Goal: Transaction & Acquisition: Purchase product/service

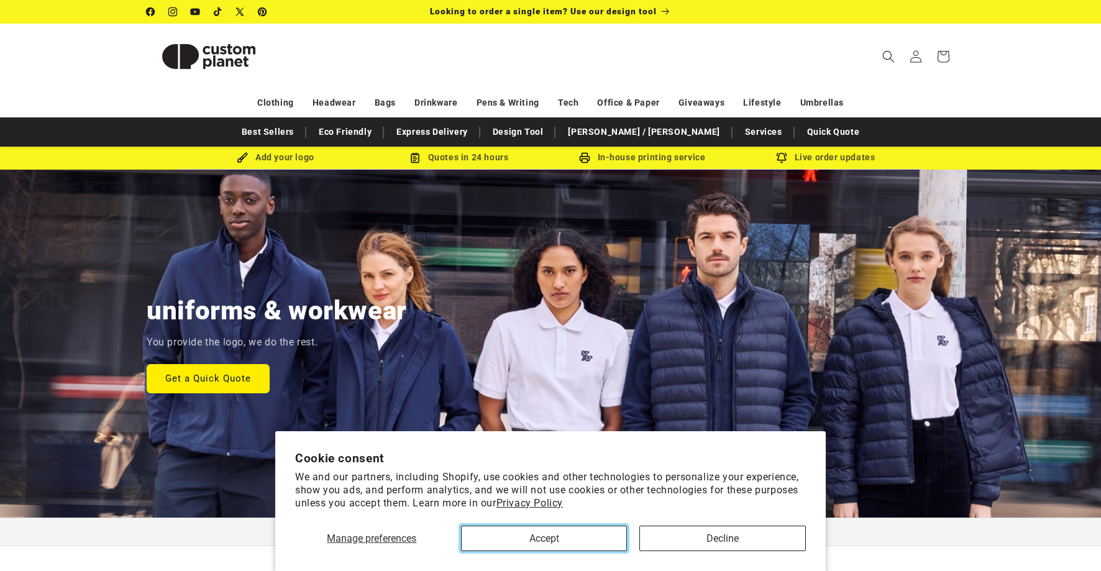
click at [529, 537] on button "Accept" at bounding box center [544, 538] width 167 height 25
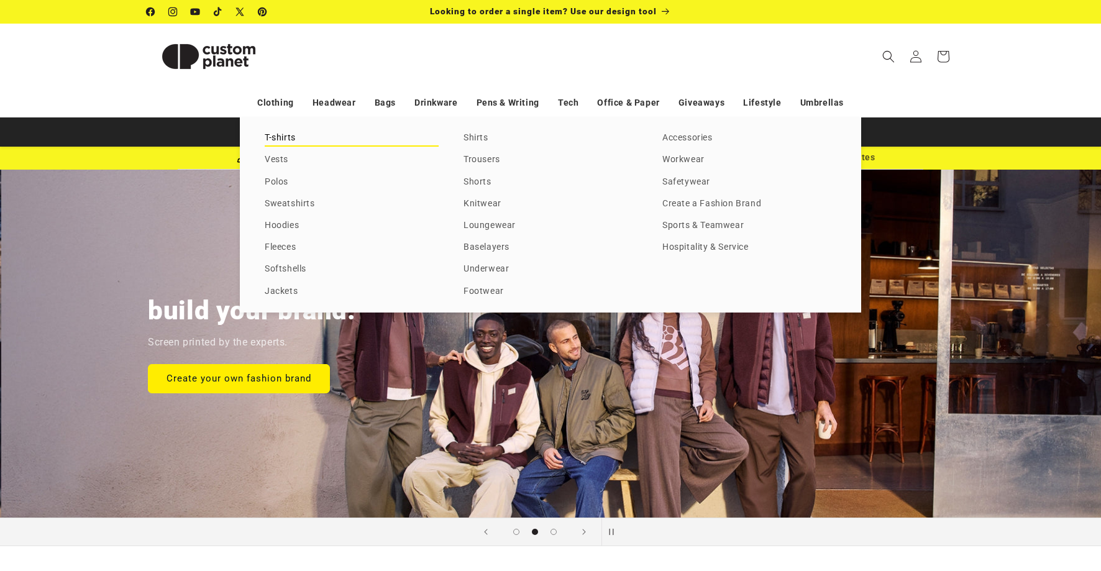
scroll to position [0, 1101]
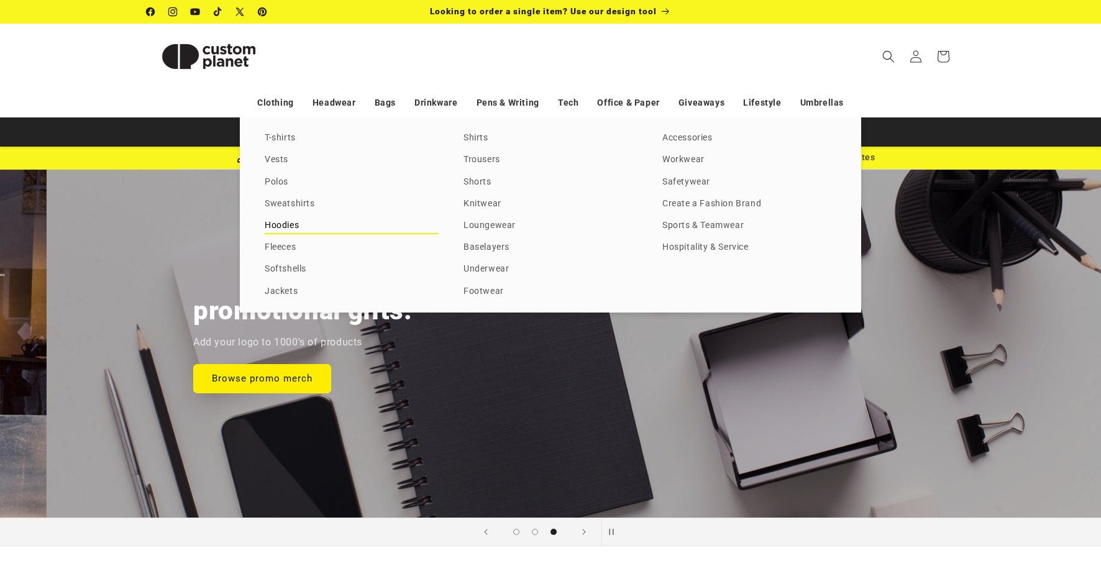
click at [282, 222] on link "Hoodies" at bounding box center [352, 226] width 174 height 17
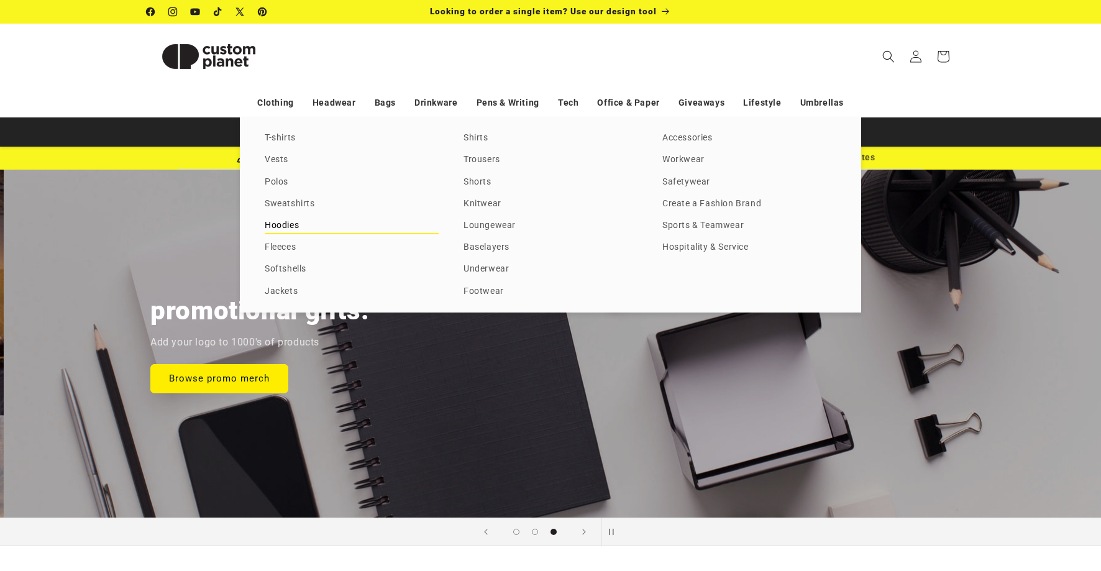
scroll to position [0, 2202]
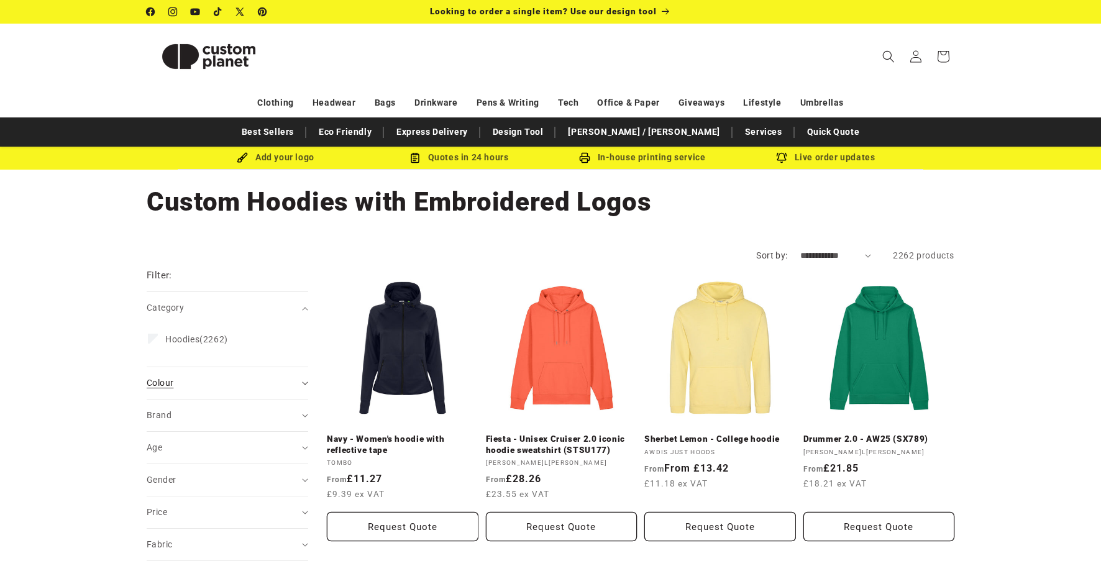
click at [213, 385] on div "Colour (0)" at bounding box center [222, 383] width 151 height 13
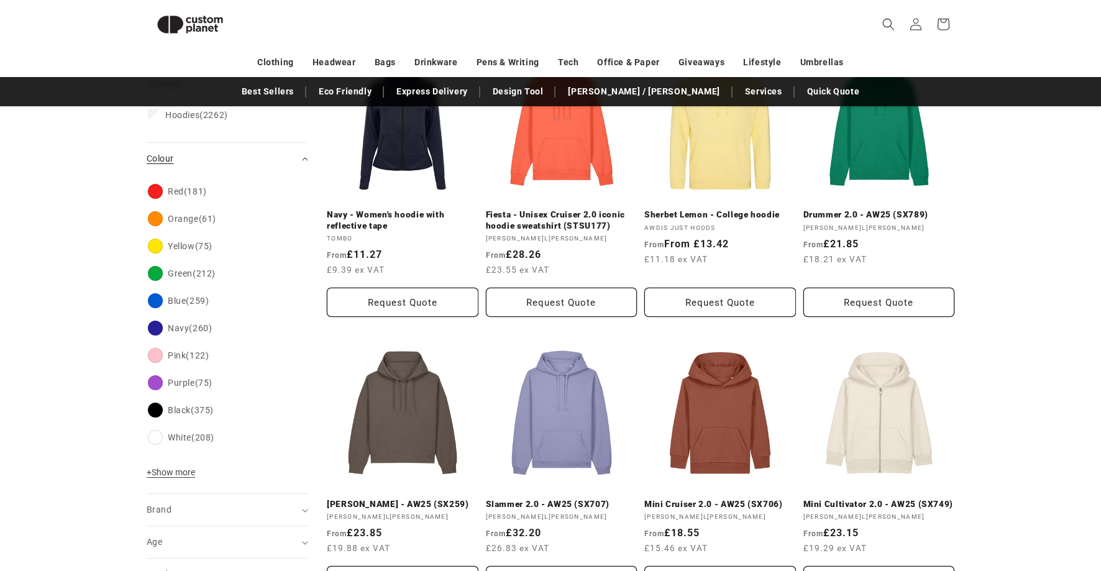
scroll to position [230, 0]
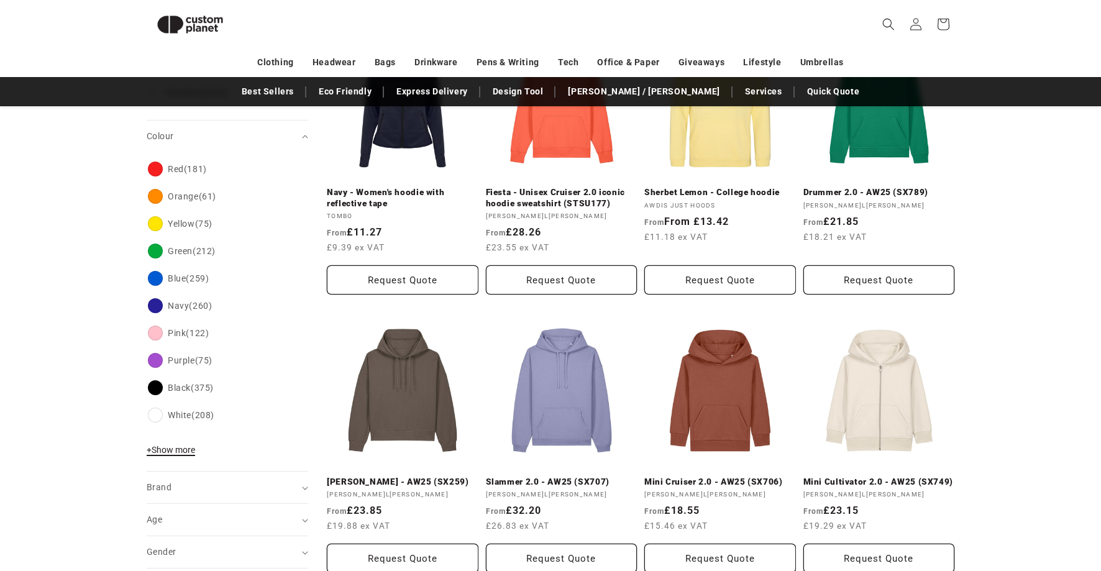
click at [188, 452] on span "+ Show more" at bounding box center [171, 450] width 48 height 10
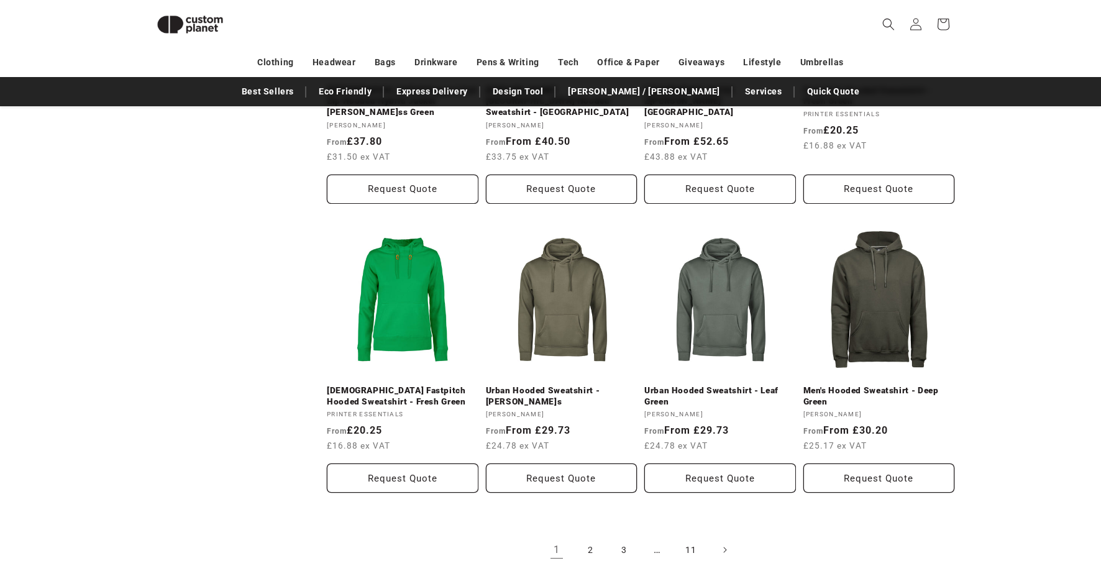
scroll to position [1223, 0]
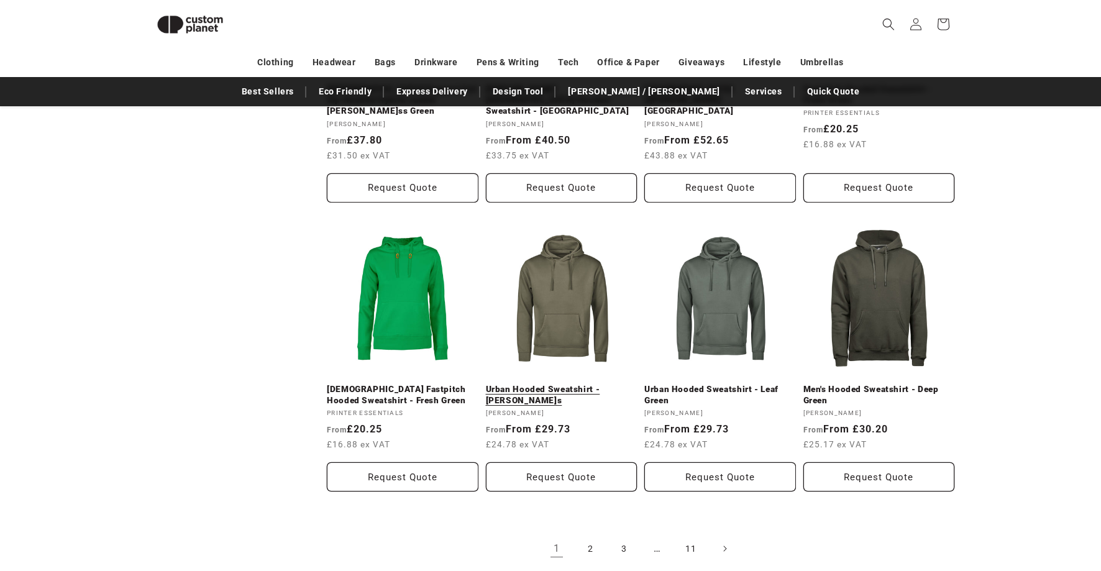
click at [572, 384] on link "Urban Hooded Sweatshirt - Moss" at bounding box center [562, 395] width 152 height 22
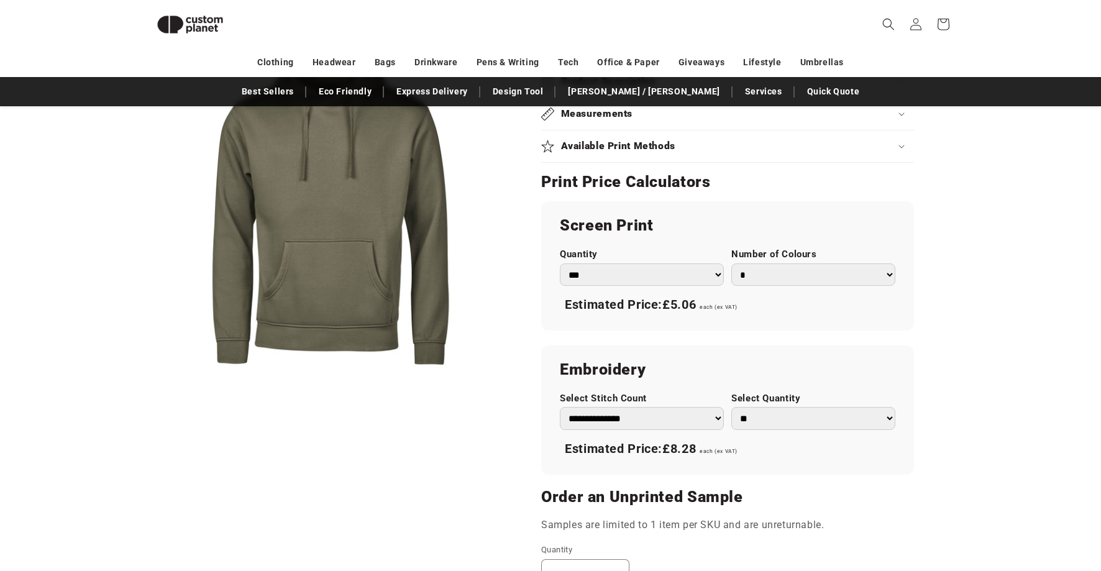
scroll to position [654, 0]
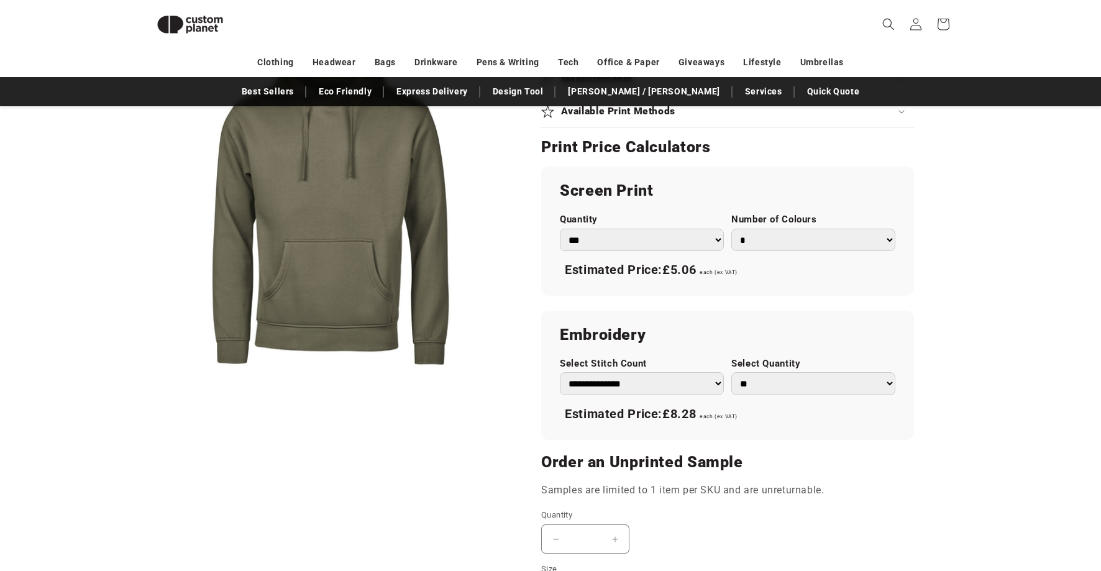
click at [712, 382] on select "**********" at bounding box center [642, 383] width 164 height 23
click at [560, 372] on select "**********" at bounding box center [642, 383] width 164 height 23
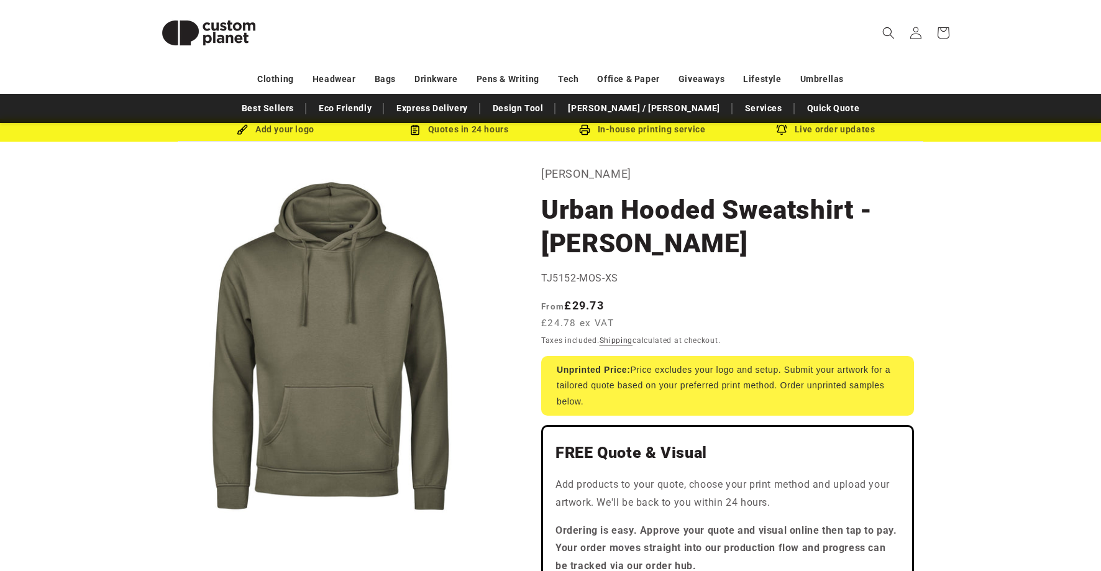
scroll to position [32, 0]
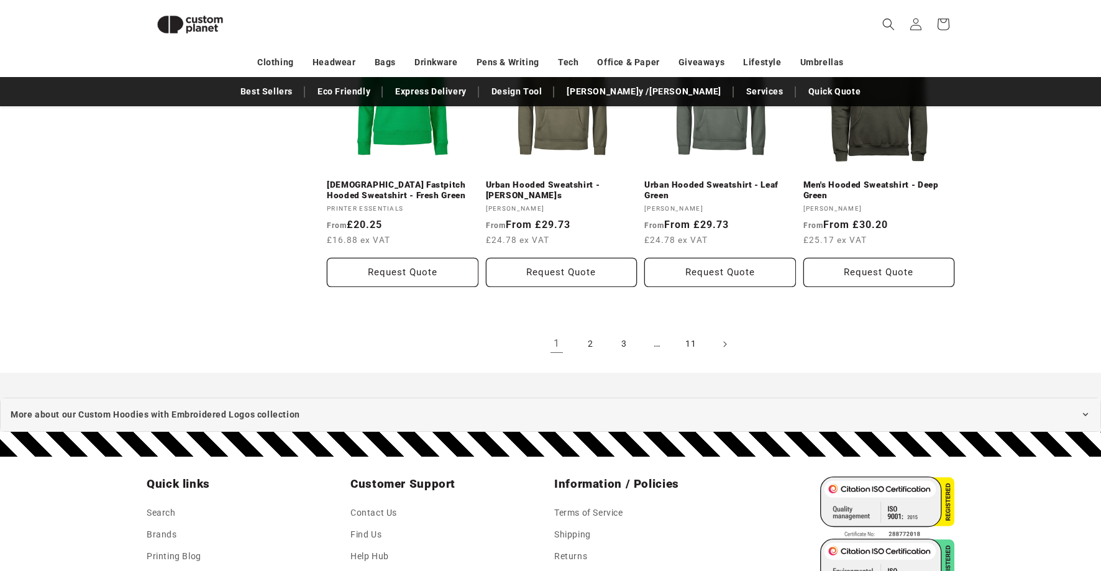
scroll to position [1222, 0]
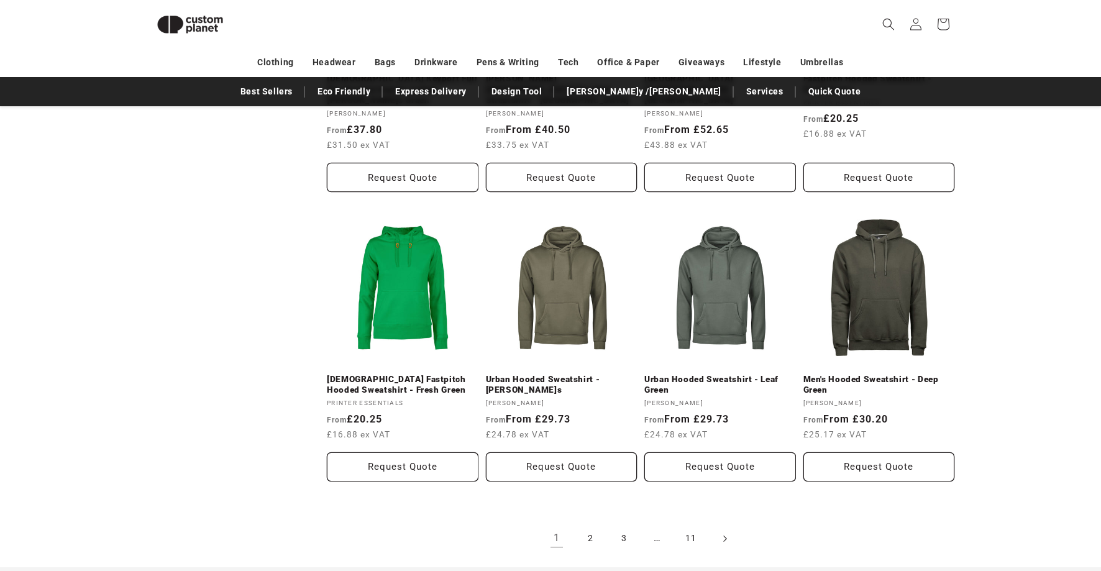
click at [724, 536] on icon "Next page" at bounding box center [724, 539] width 3 height 6
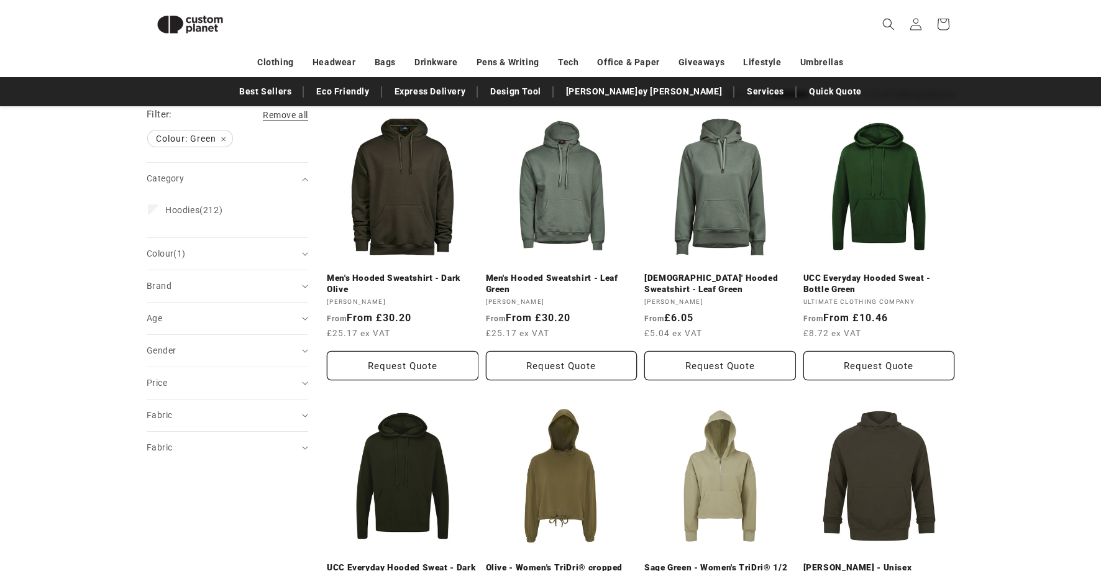
scroll to position [143, 0]
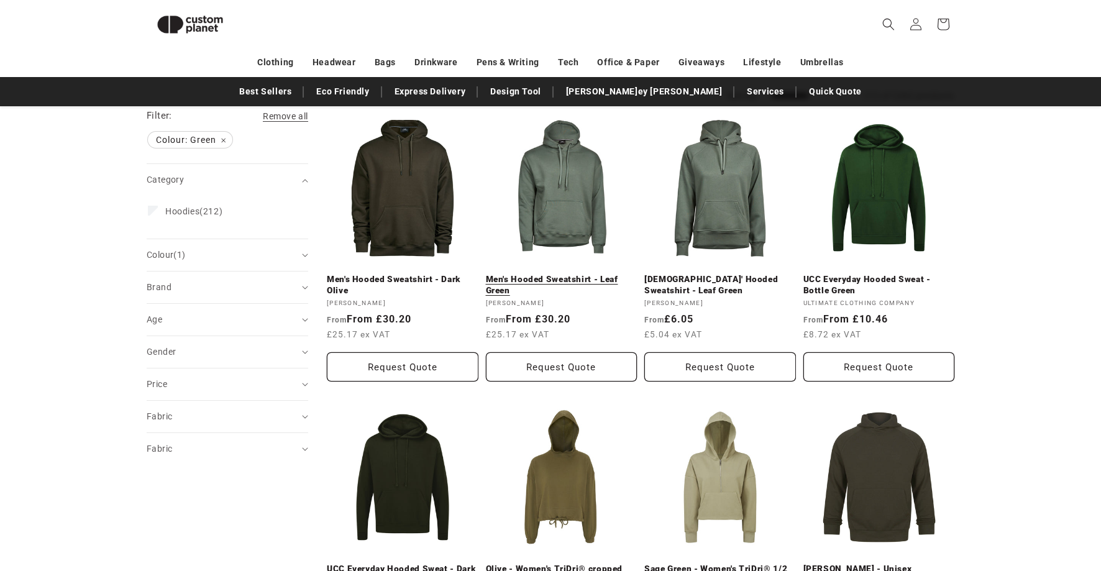
click at [571, 274] on link "Men's Hooded Sweatshirt - Leaf Green" at bounding box center [562, 285] width 152 height 22
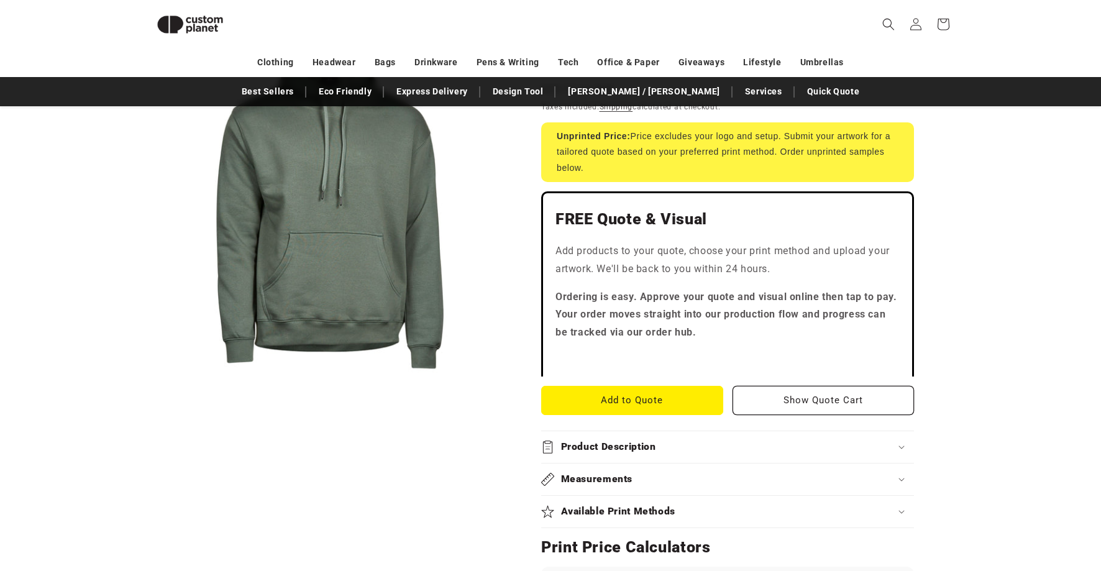
scroll to position [247, 0]
